Goal: Find specific page/section: Find specific page/section

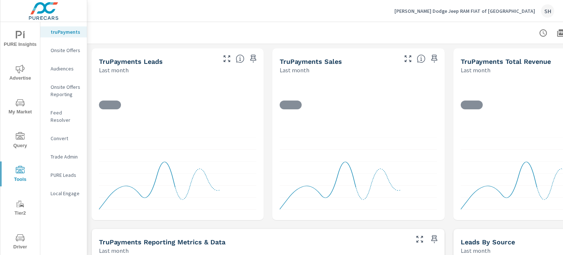
click at [67, 112] on p "Feed Resolver" at bounding box center [66, 116] width 30 height 15
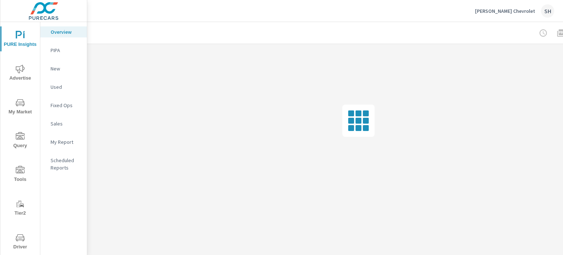
click at [16, 173] on icon "nav menu" at bounding box center [20, 170] width 9 height 9
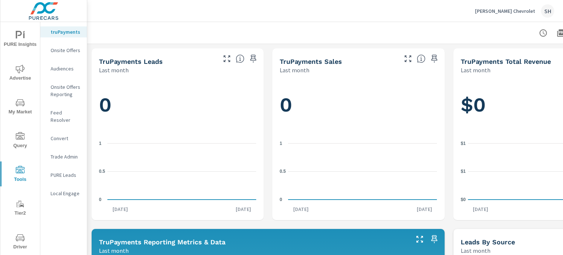
click at [67, 115] on p "Feed Resolver" at bounding box center [66, 116] width 30 height 15
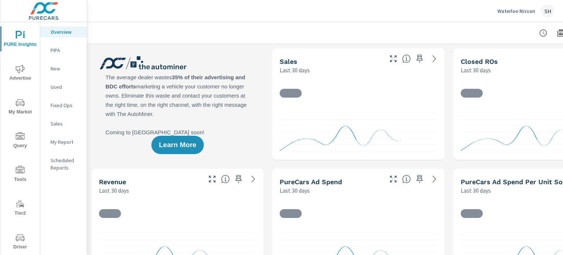
click at [24, 170] on span "Tools" at bounding box center [20, 175] width 35 height 18
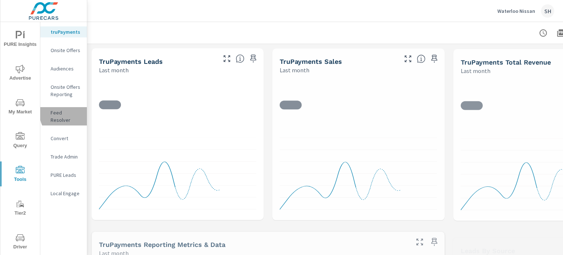
click at [73, 111] on p "Feed Resolver" at bounding box center [66, 116] width 30 height 15
